Goal: Task Accomplishment & Management: Manage account settings

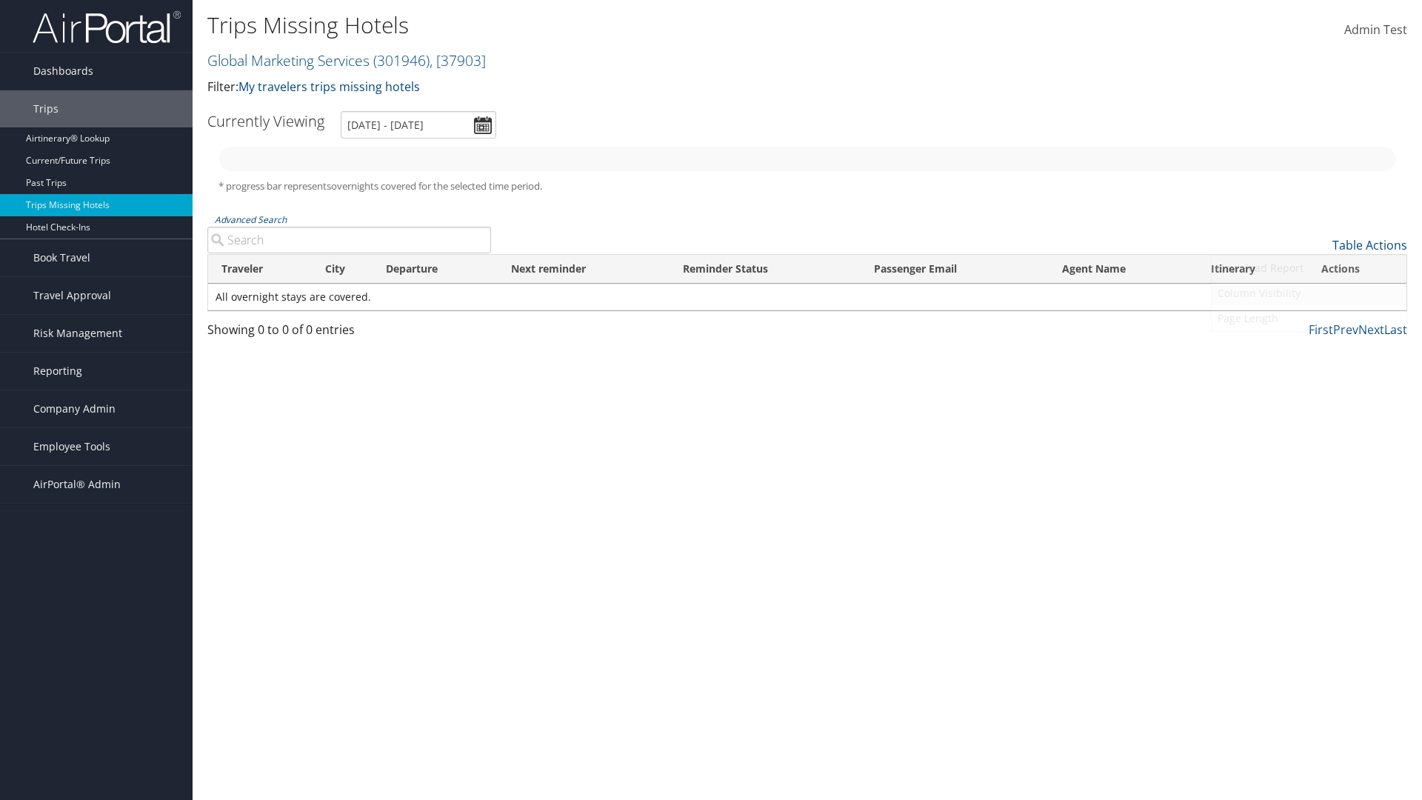
click at [1308, 293] on link "Column Visibility" at bounding box center [1308, 293] width 195 height 25
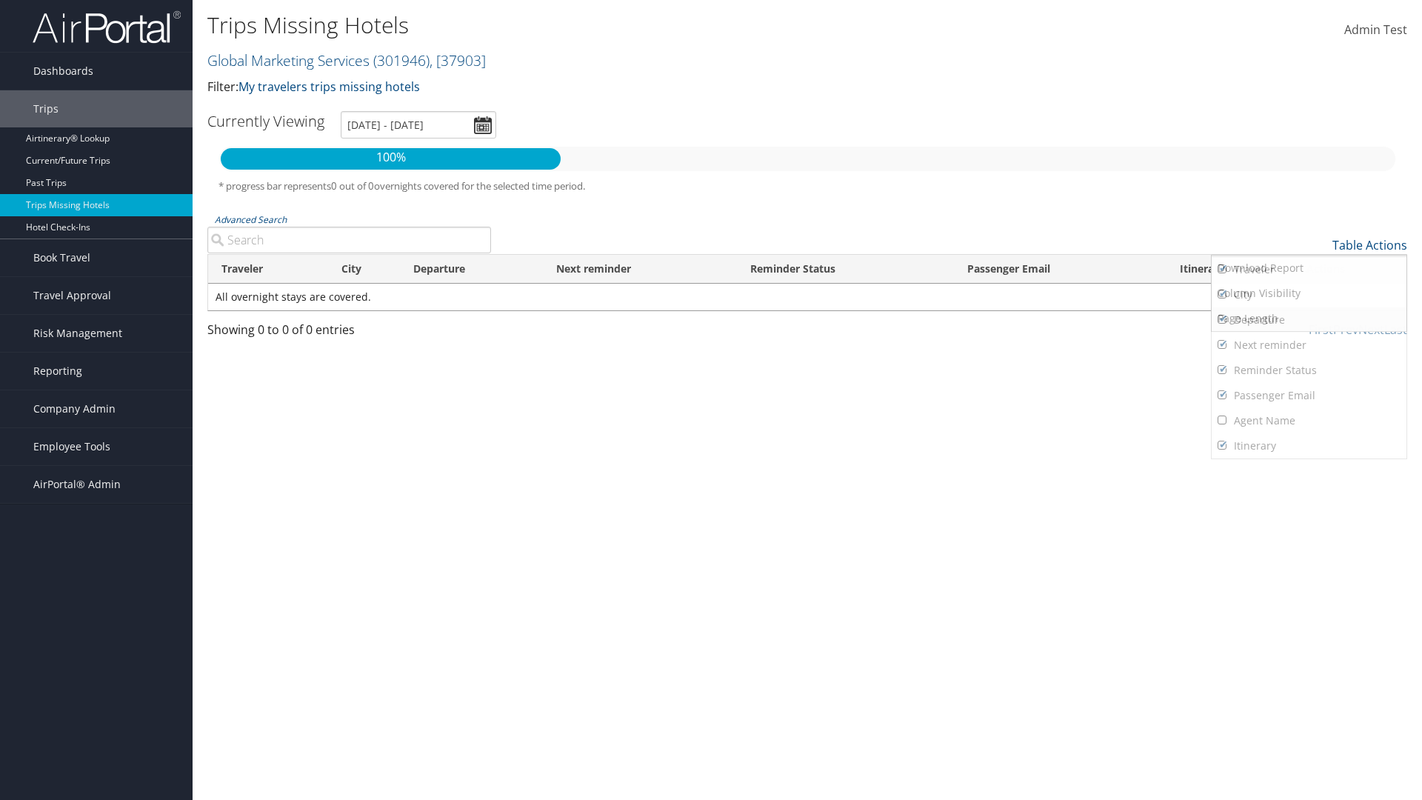
click at [1308, 270] on link "Traveler" at bounding box center [1308, 269] width 195 height 25
click at [1308, 295] on link "City" at bounding box center [1308, 294] width 195 height 25
click at [1308, 320] on link "Departure" at bounding box center [1308, 319] width 195 height 25
click at [1308, 345] on link "Next reminder" at bounding box center [1308, 344] width 195 height 25
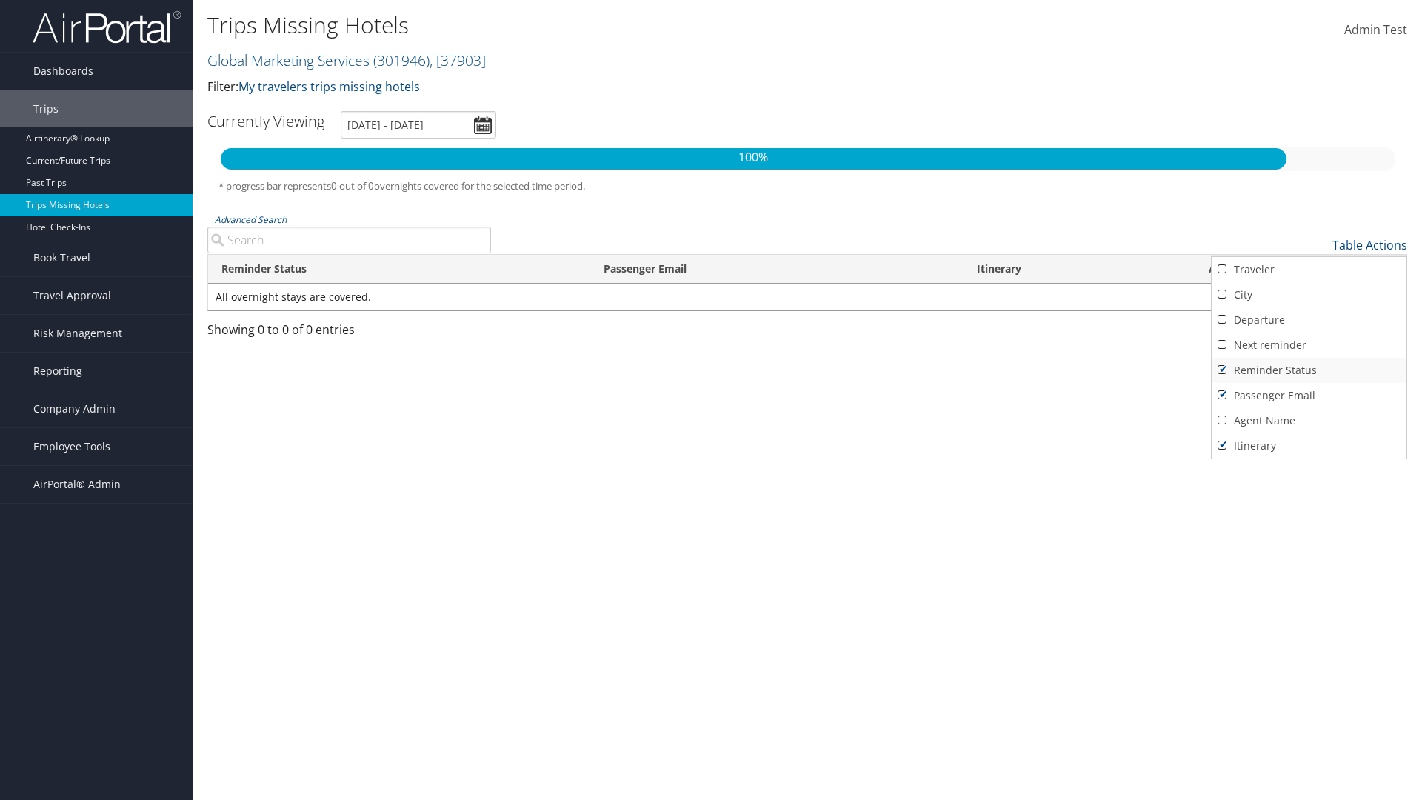
click at [1308, 370] on link "Reminder Status" at bounding box center [1308, 370] width 195 height 25
click at [1308, 395] on link "Passenger Email" at bounding box center [1308, 395] width 195 height 25
click at [1308, 421] on link "Agent Name" at bounding box center [1308, 420] width 195 height 25
click at [1308, 395] on link "Passenger Email" at bounding box center [1308, 395] width 195 height 25
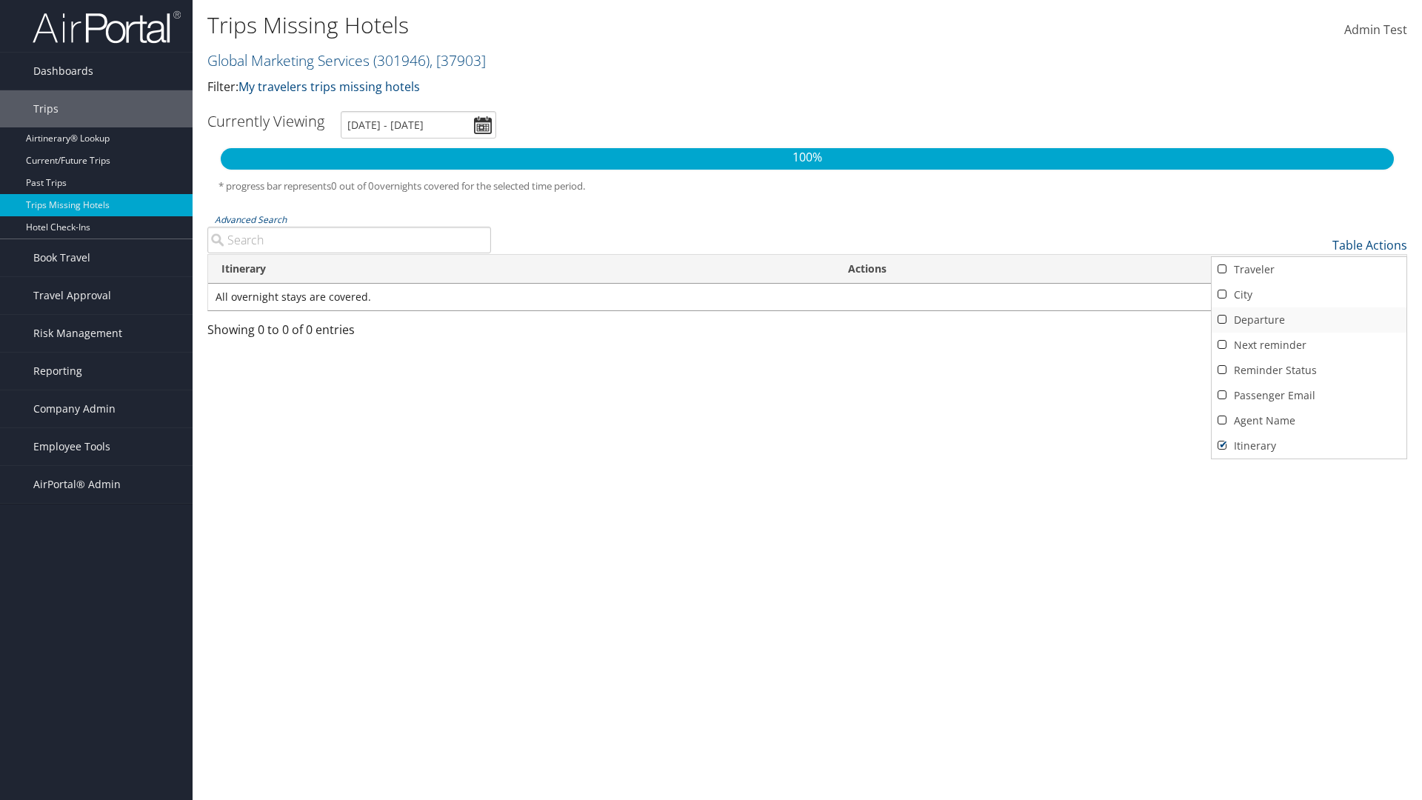
click at [1308, 370] on link "Reminder Status" at bounding box center [1308, 370] width 195 height 25
click at [1308, 345] on link "Next reminder" at bounding box center [1308, 344] width 195 height 25
click at [1308, 320] on link "Departure" at bounding box center [1308, 319] width 195 height 25
click at [1308, 295] on link "City" at bounding box center [1308, 294] width 195 height 25
click at [1308, 270] on link "Traveler" at bounding box center [1308, 269] width 195 height 25
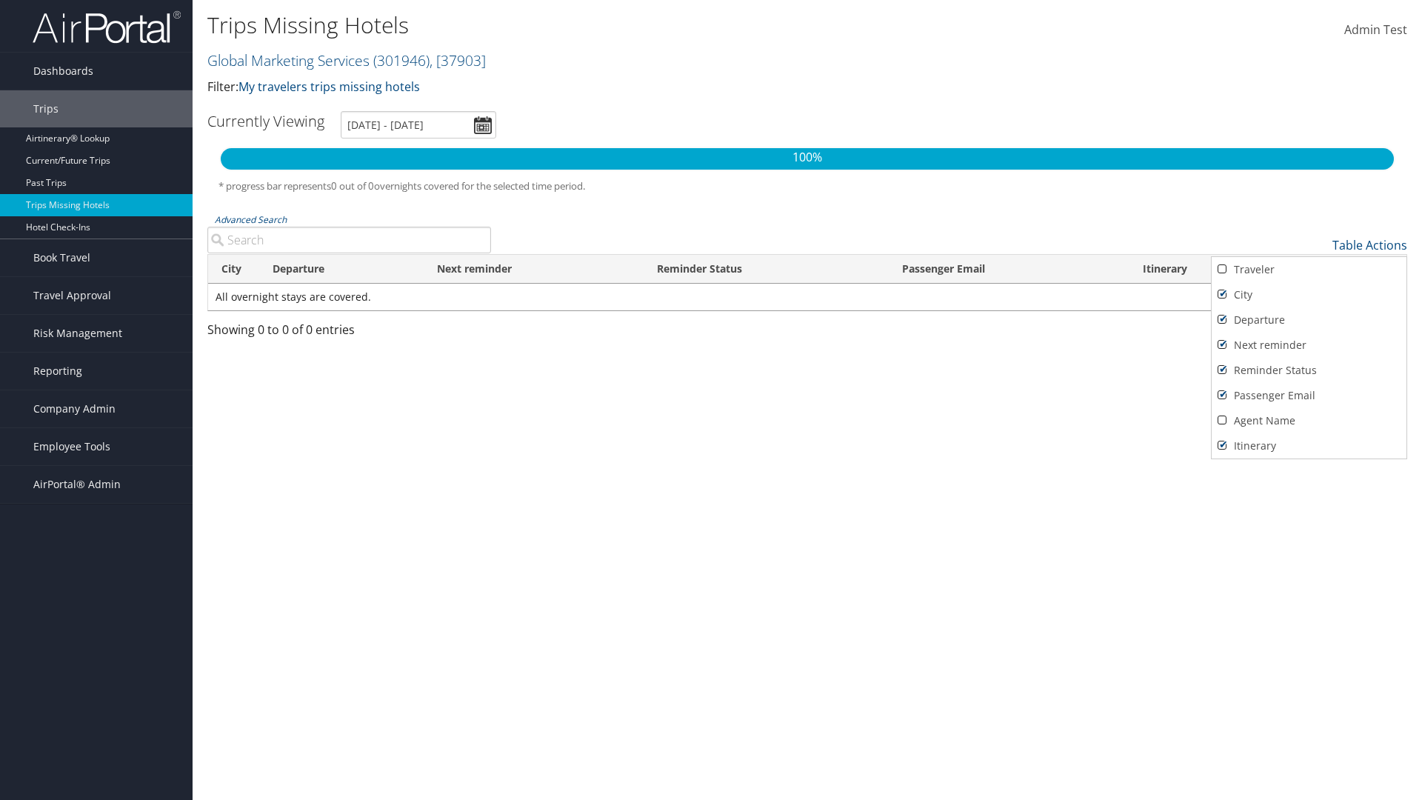
click at [711, 400] on div at bounding box center [711, 400] width 1422 height 800
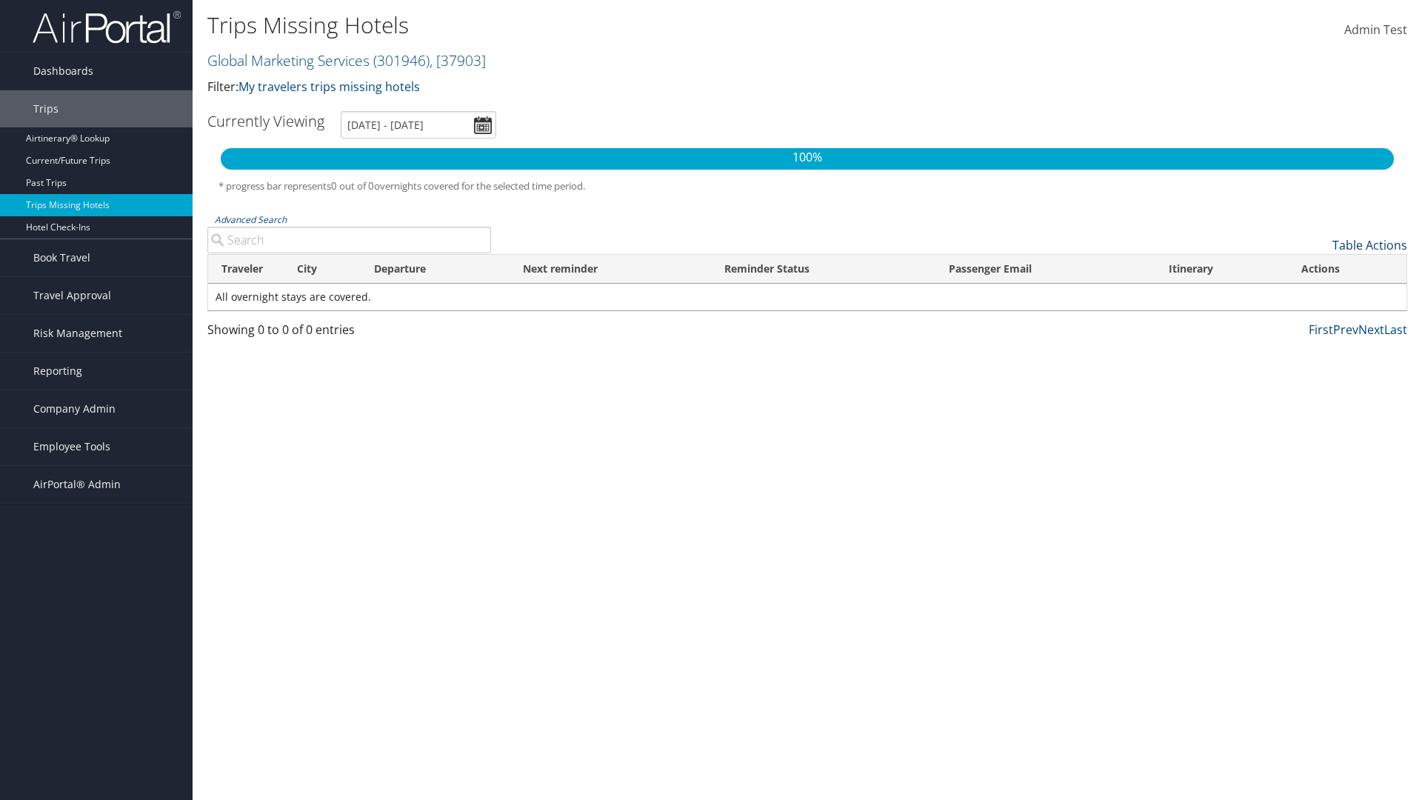
click at [1369, 245] on link "Table Actions" at bounding box center [1369, 245] width 75 height 16
click at [711, 400] on div at bounding box center [711, 400] width 1422 height 800
click at [1308, 318] on link "Page Length" at bounding box center [1308, 318] width 195 height 25
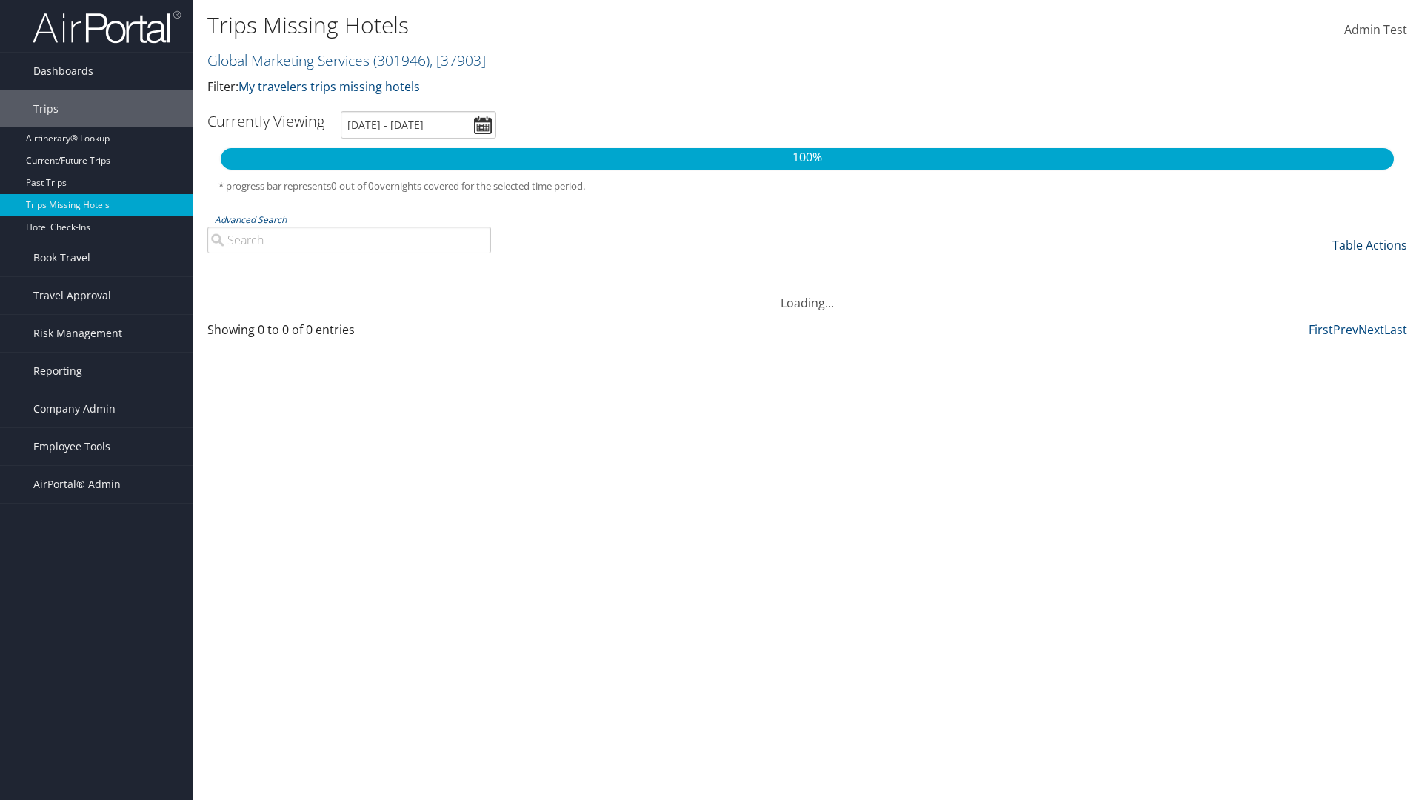
click at [1369, 245] on link "Table Actions" at bounding box center [1369, 245] width 75 height 16
click at [1308, 318] on link "Page Length" at bounding box center [1308, 318] width 195 height 25
